Goal: Information Seeking & Learning: Check status

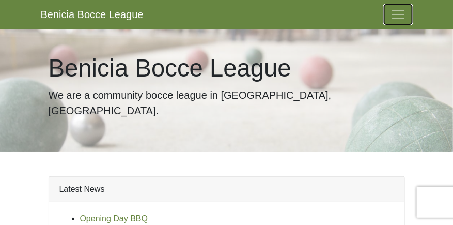
click at [395, 13] on span "Toggle navigation" at bounding box center [397, 14] width 15 height 15
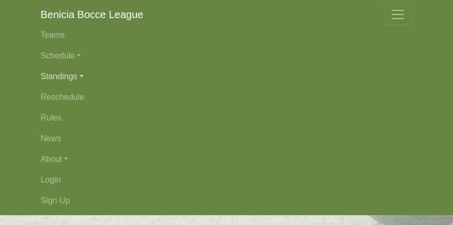
click at [63, 75] on link "Standings" at bounding box center [227, 76] width 372 height 21
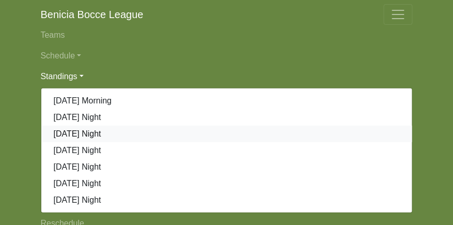
scroll to position [52, 0]
click at [72, 200] on link "[DATE] Night" at bounding box center [226, 200] width 371 height 17
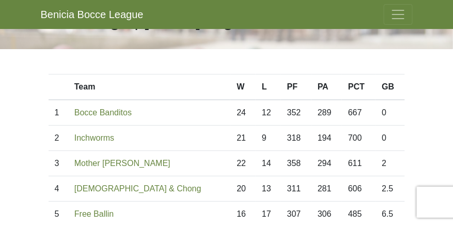
scroll to position [52, 0]
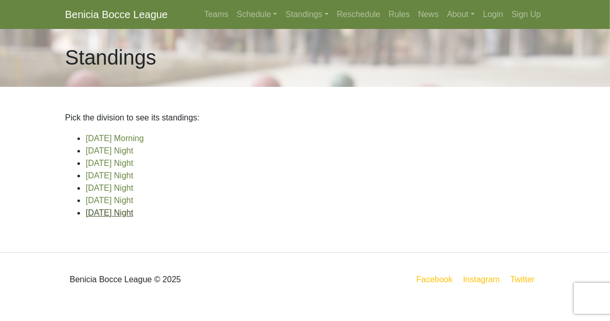
click at [102, 216] on link "[DATE] Night" at bounding box center [109, 212] width 47 height 9
